Goal: Task Accomplishment & Management: Manage account settings

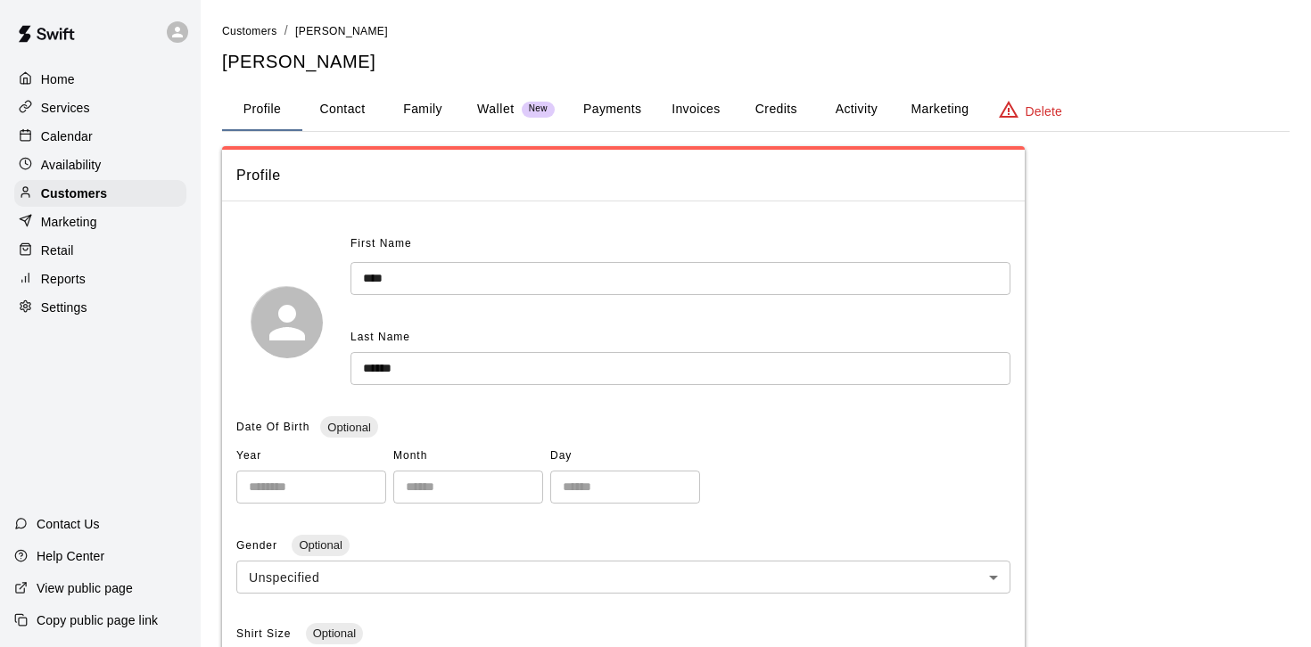
click at [56, 119] on div "Services" at bounding box center [100, 108] width 172 height 27
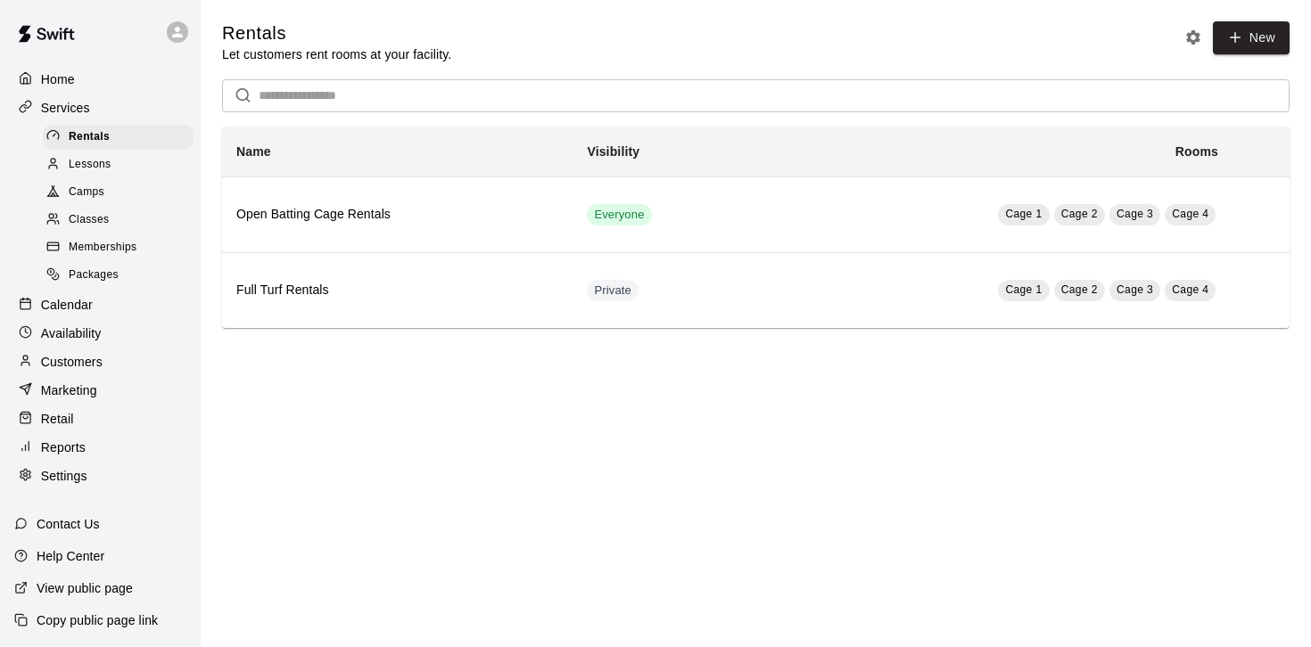
click at [97, 215] on span "Classes" at bounding box center [89, 220] width 40 height 18
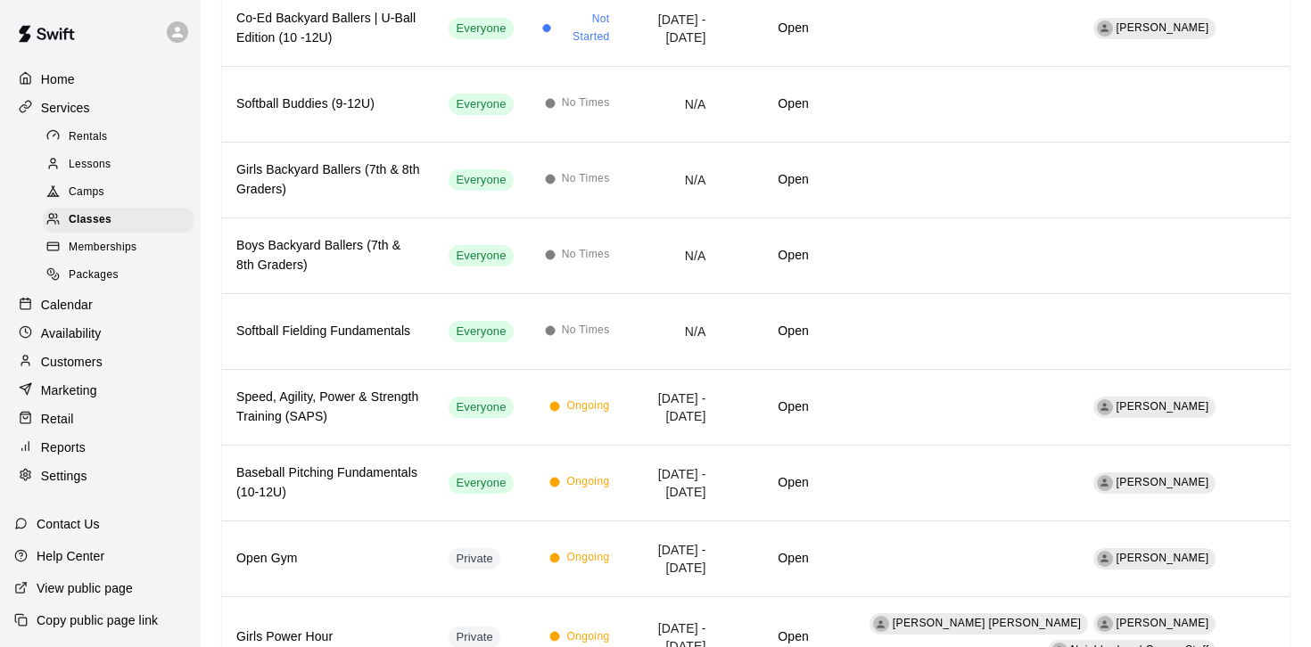
scroll to position [738, 0]
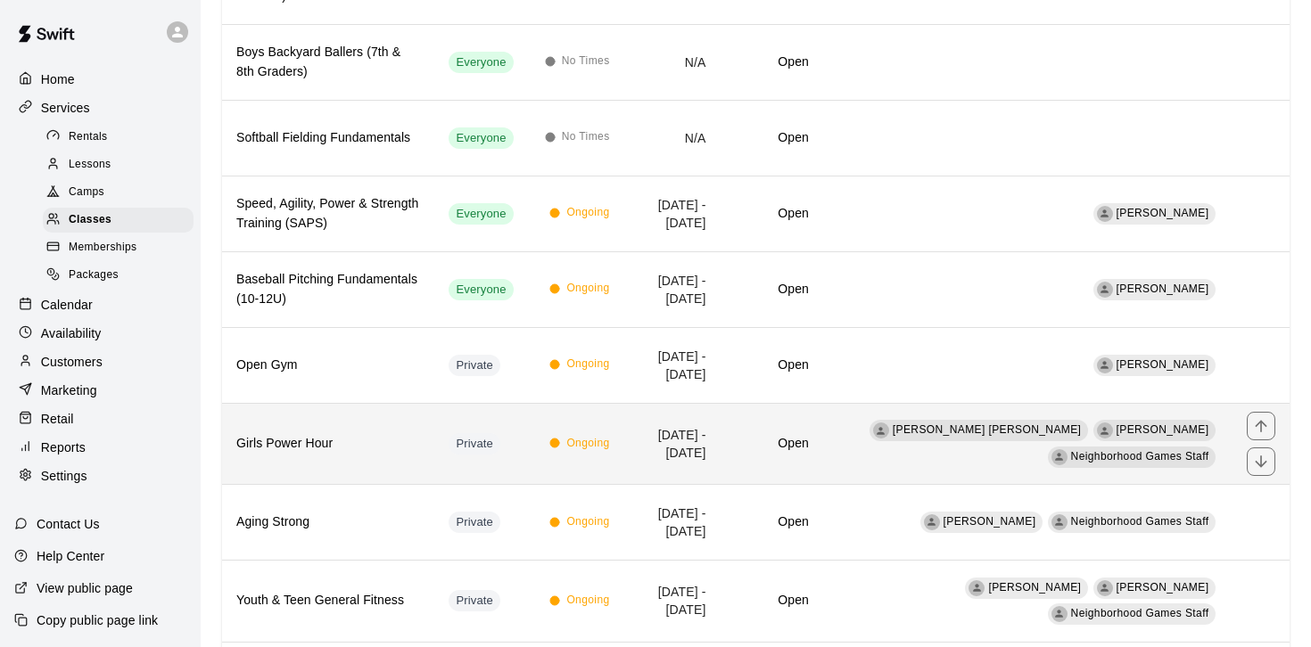
click at [299, 455] on th "Girls Power Hour" at bounding box center [328, 443] width 212 height 81
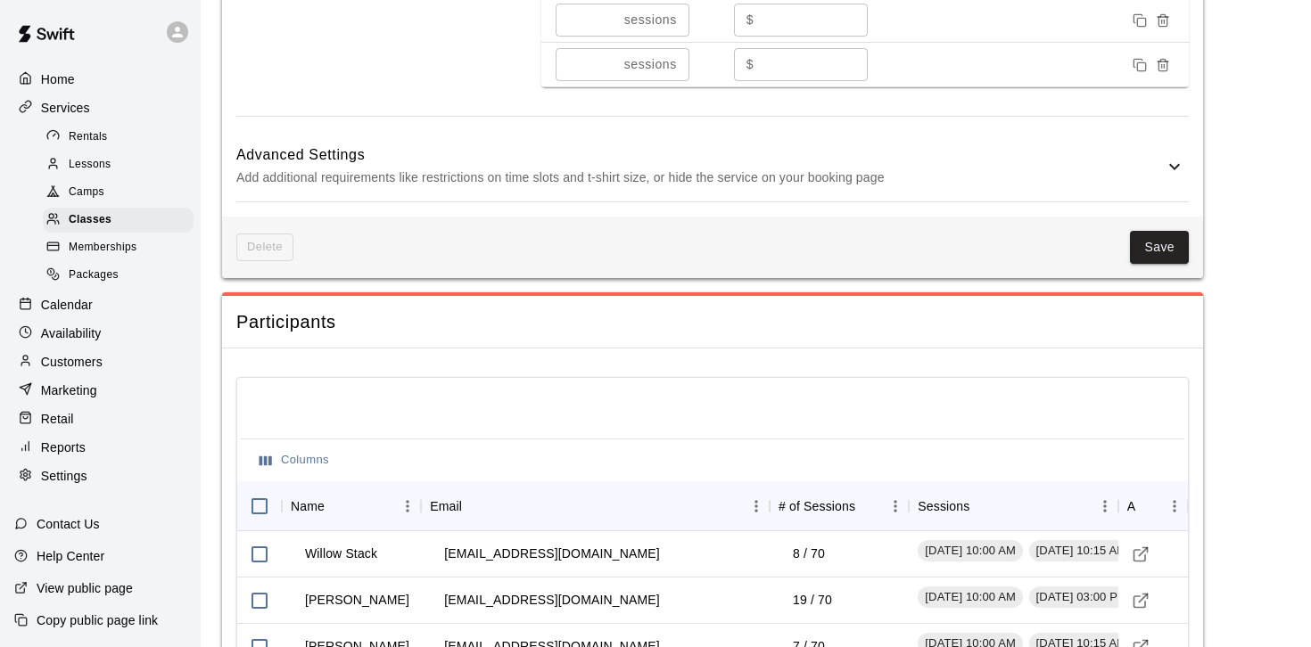
scroll to position [1292, 0]
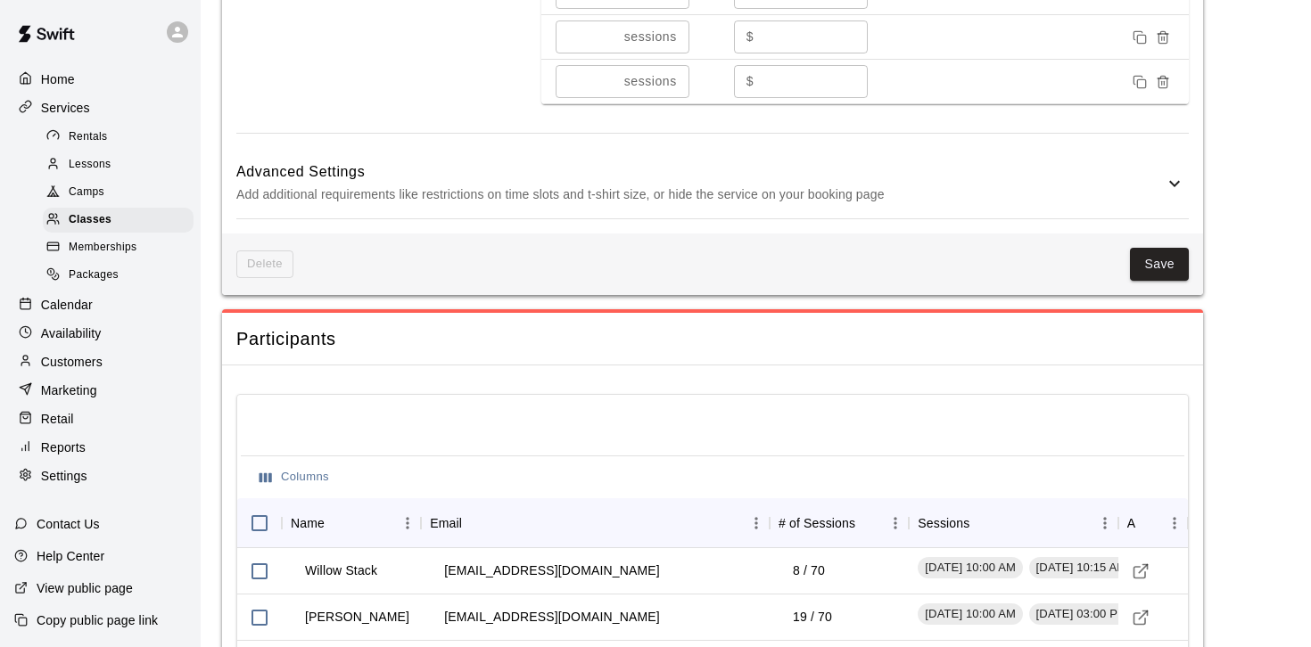
click at [1169, 194] on icon at bounding box center [1173, 183] width 21 height 21
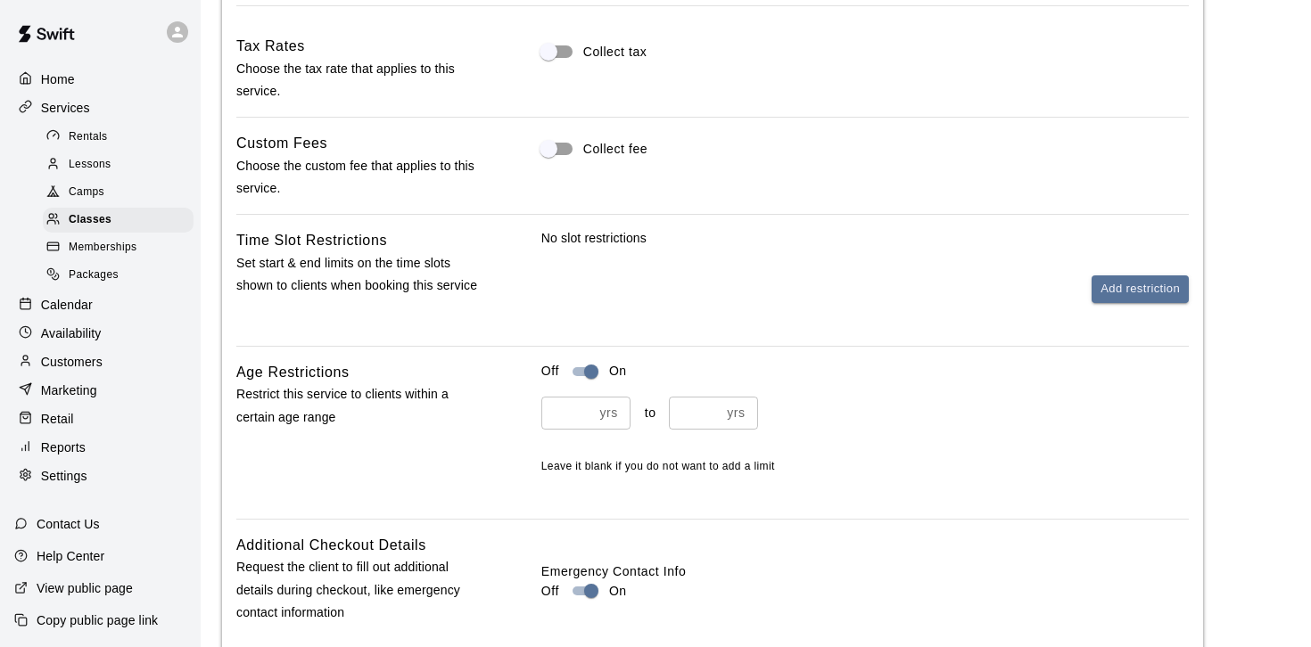
scroll to position [1510, 0]
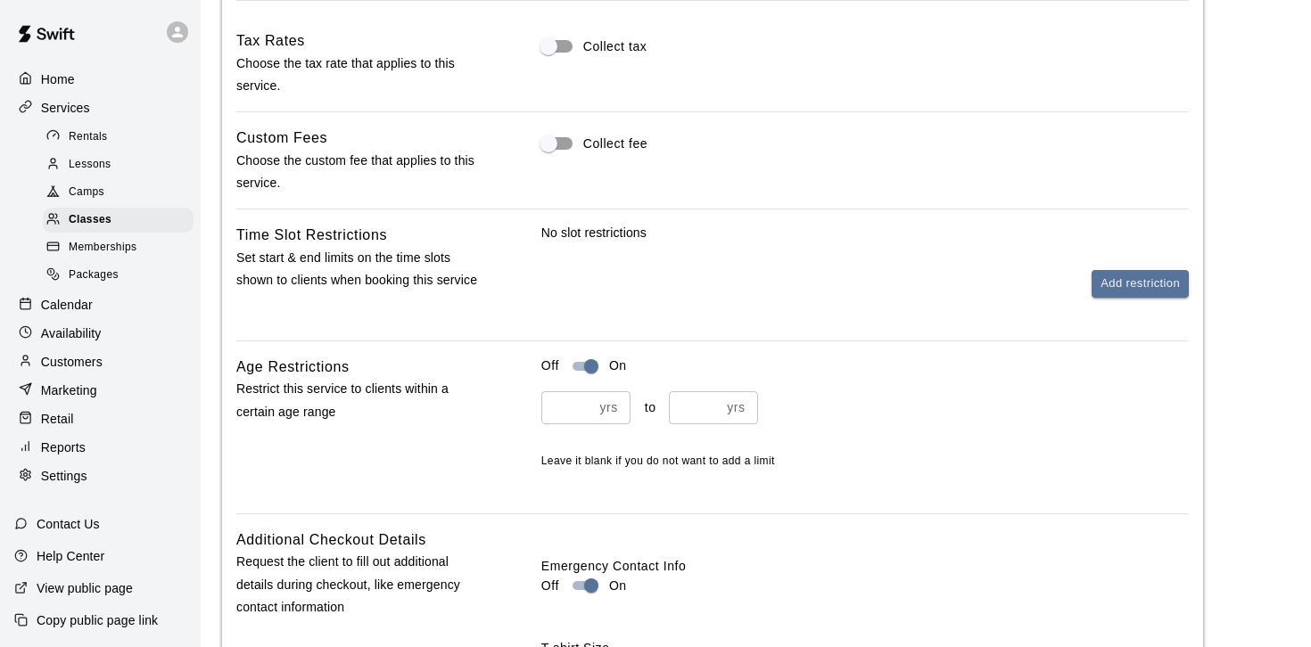
click at [570, 423] on input "**" at bounding box center [567, 407] width 52 height 33
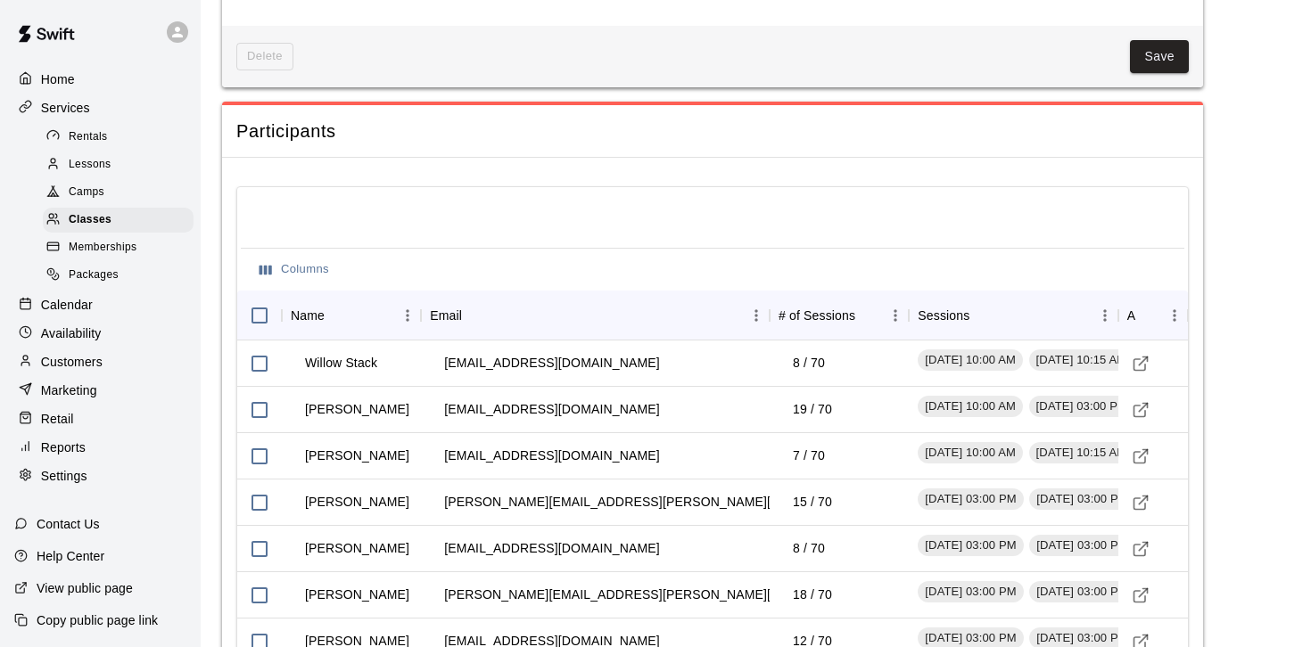
scroll to position [2299, 0]
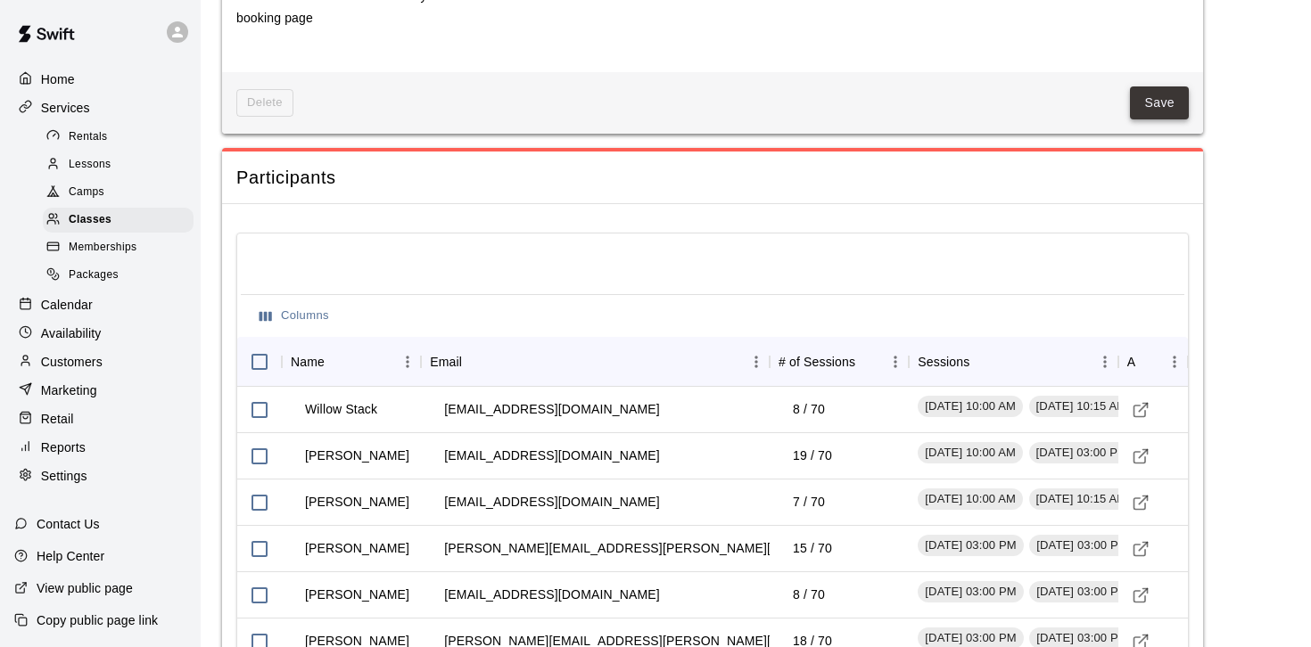
type input "**"
click at [1168, 119] on button "Save" at bounding box center [1159, 102] width 59 height 33
